Goal: Ask a question: Seek information or help from site administrators or community

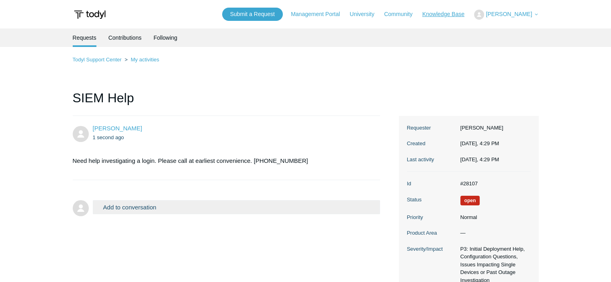
click at [440, 16] on link "Knowledge Base" at bounding box center [447, 14] width 50 height 8
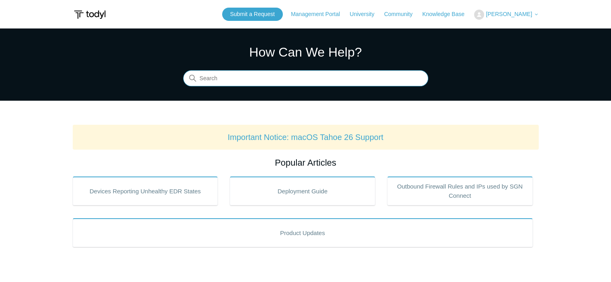
click at [287, 77] on input "Search" at bounding box center [305, 79] width 245 height 16
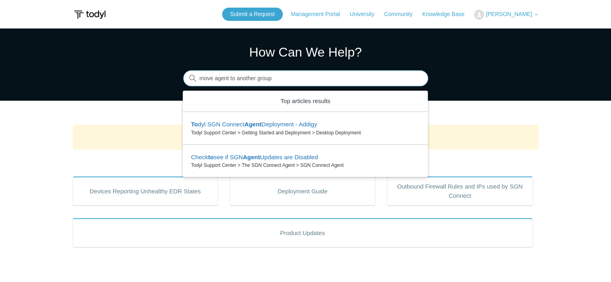
type input "move agent to another group"
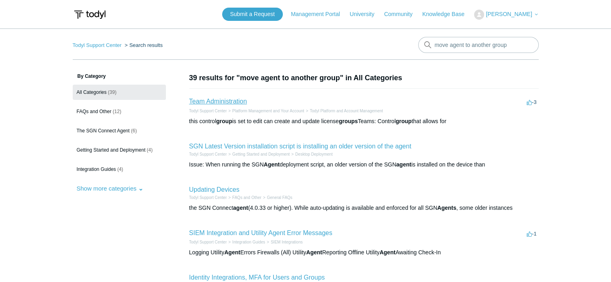
click at [226, 102] on link "Team Administration" at bounding box center [218, 101] width 58 height 7
click at [492, 47] on input "move agent to another group" at bounding box center [478, 45] width 120 height 16
type input "move agent to another deployment group"
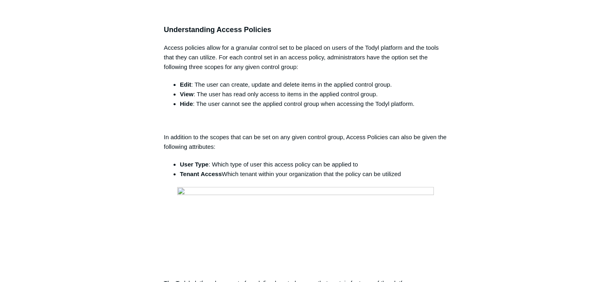
scroll to position [457, 0]
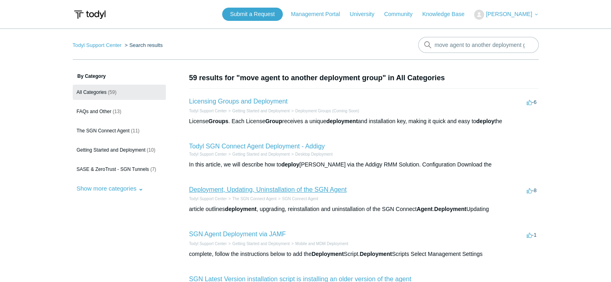
click at [300, 188] on link "Deployment, Updating, Uninstallation of the SGN Agent" at bounding box center [267, 189] width 157 height 7
click at [449, 48] on input "move agent to another deployment group" at bounding box center [478, 45] width 120 height 16
type input "edit license group"
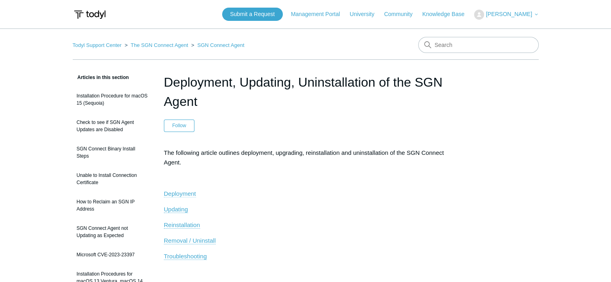
click at [185, 195] on span "Deployment" at bounding box center [180, 193] width 32 height 7
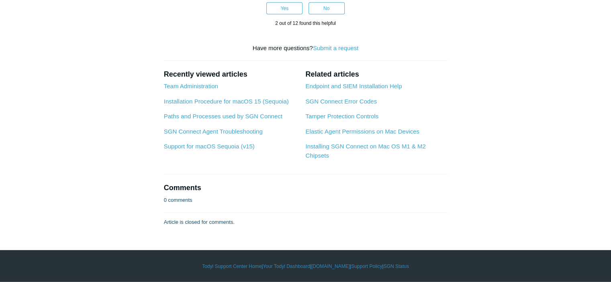
scroll to position [2257, 0]
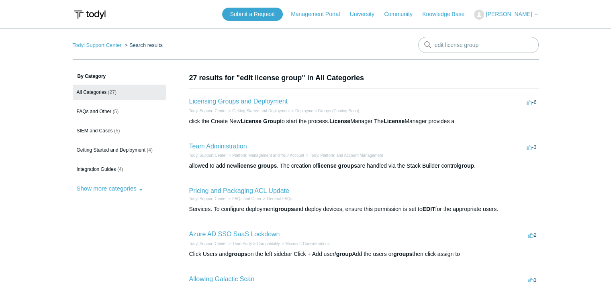
click at [261, 104] on link "Licensing Groups and Deployment" at bounding box center [238, 101] width 98 height 7
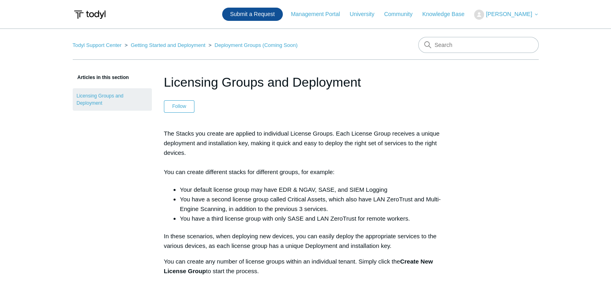
click at [267, 14] on link "Submit a Request" at bounding box center [252, 14] width 61 height 13
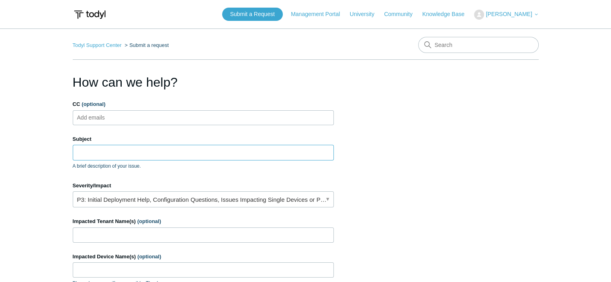
click at [173, 154] on input "Subject" at bounding box center [203, 152] width 261 height 15
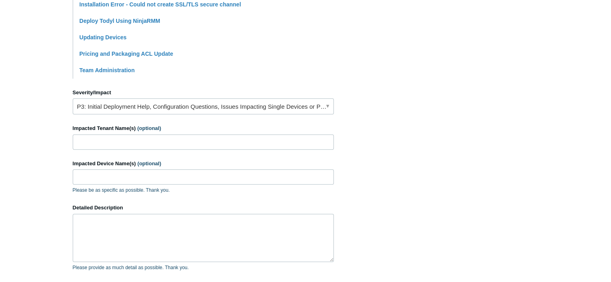
scroll to position [292, 0]
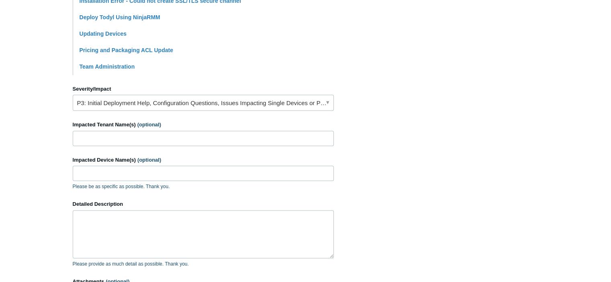
type input "Move agents between deployment groups"
click at [181, 104] on link "P3: Initial Deployment Help, Configuration Questions, Issues Impacting Single D…" at bounding box center [203, 103] width 261 height 16
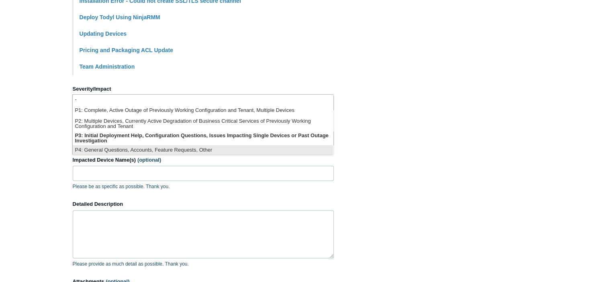
scroll to position [2, 0]
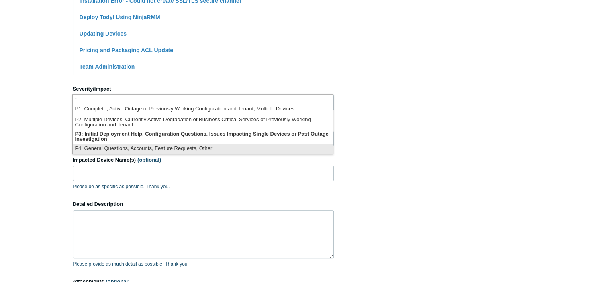
click at [165, 149] on li "P4: General Questions, Accounts, Feature Requests, Other" at bounding box center [203, 149] width 260 height 11
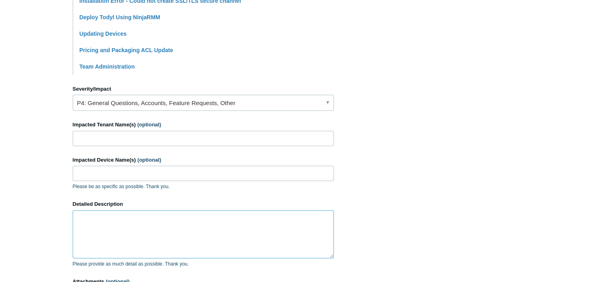
click at [173, 232] on textarea "Detailed Description" at bounding box center [203, 234] width 261 height 48
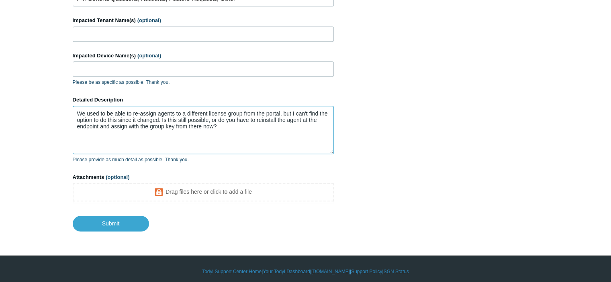
scroll to position [400, 0]
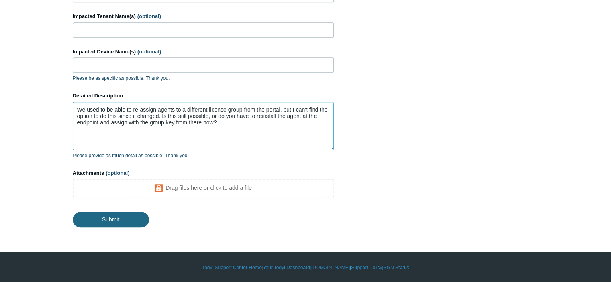
type textarea "We used to be able to re-assign agents to a different license group from the po…"
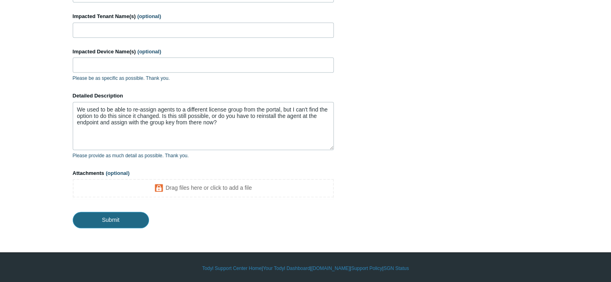
click at [135, 220] on input "Submit" at bounding box center [111, 220] width 76 height 16
